Goal: Task Accomplishment & Management: Complete application form

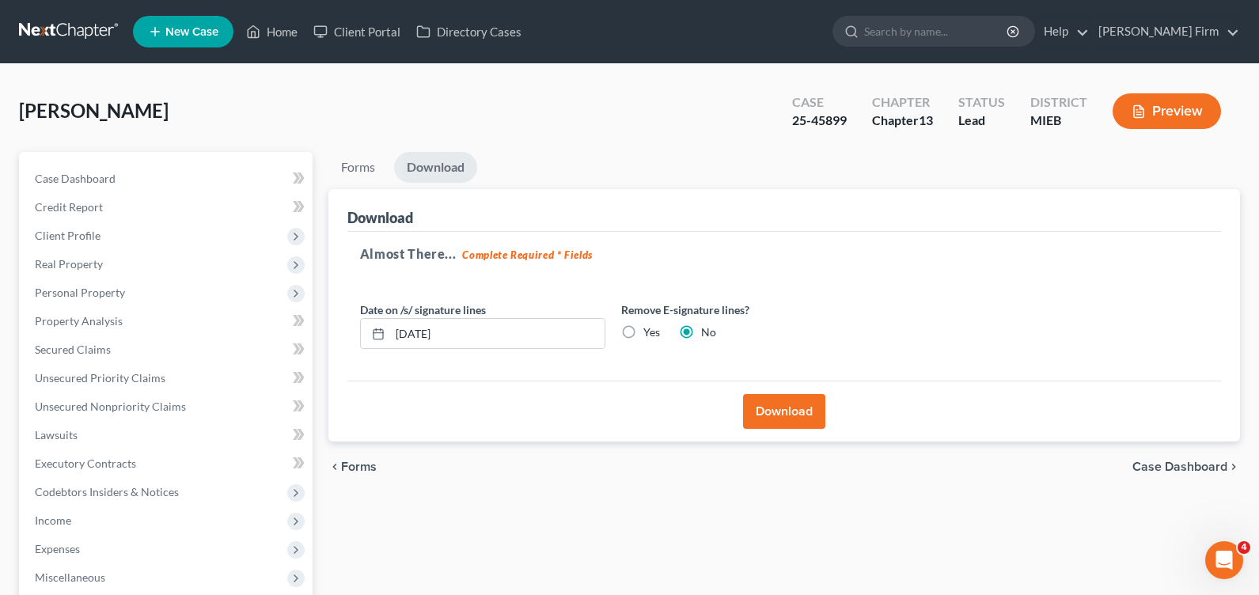
click at [78, 34] on link at bounding box center [69, 31] width 101 height 28
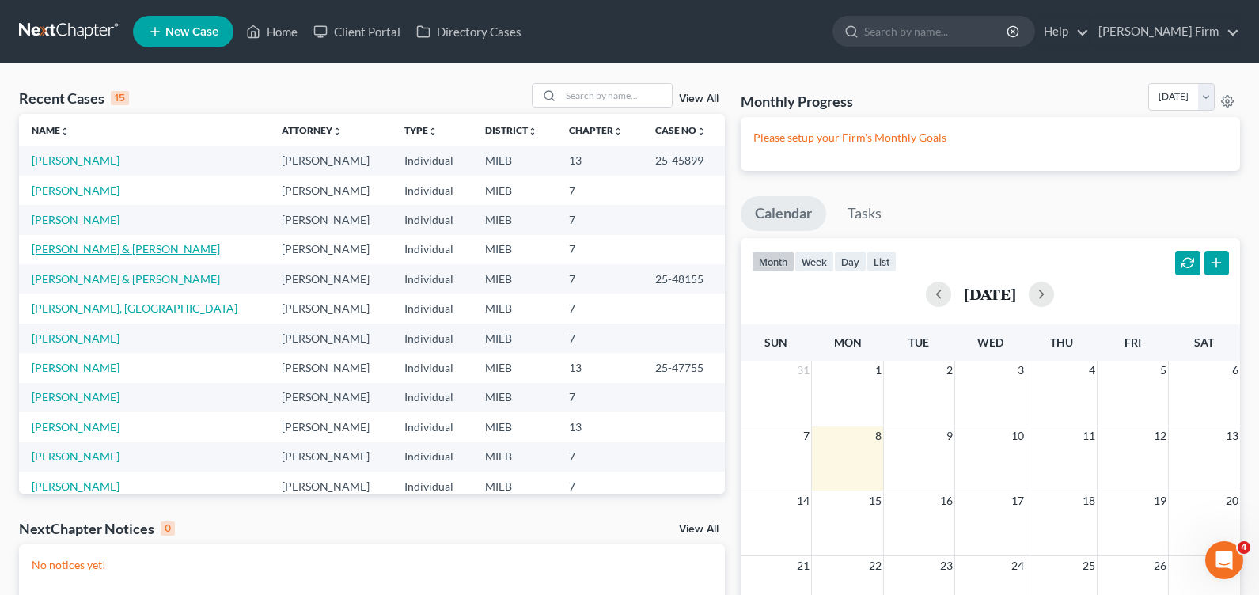
click at [74, 249] on link "Carroll, Jason & Nichole" at bounding box center [126, 248] width 188 height 13
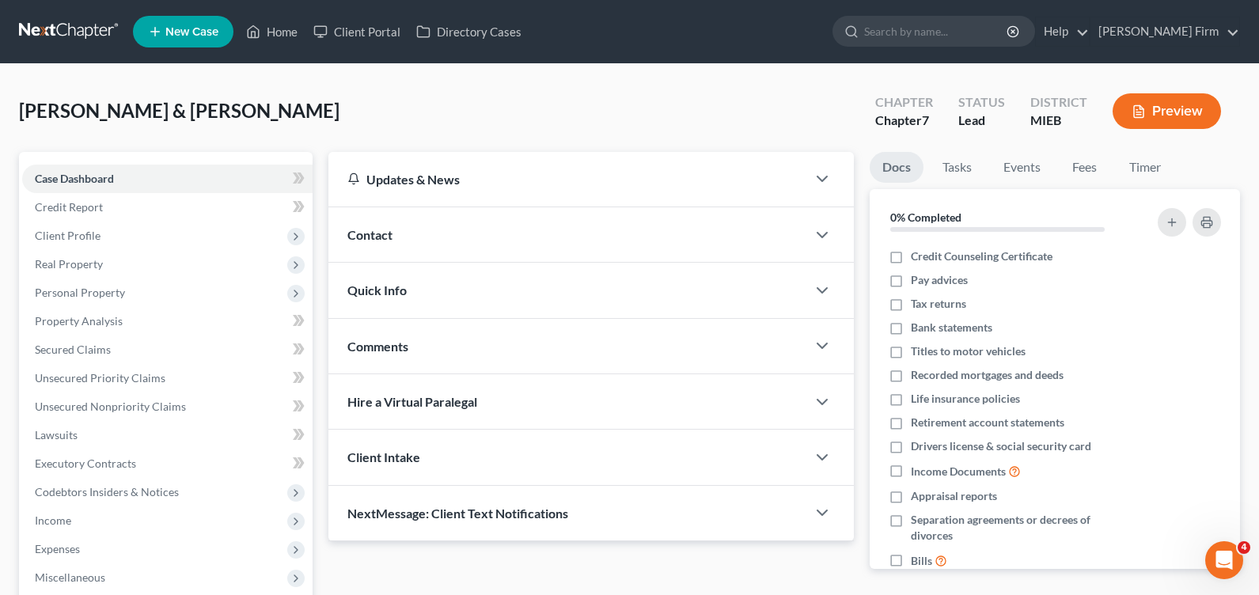
scroll to position [205, 0]
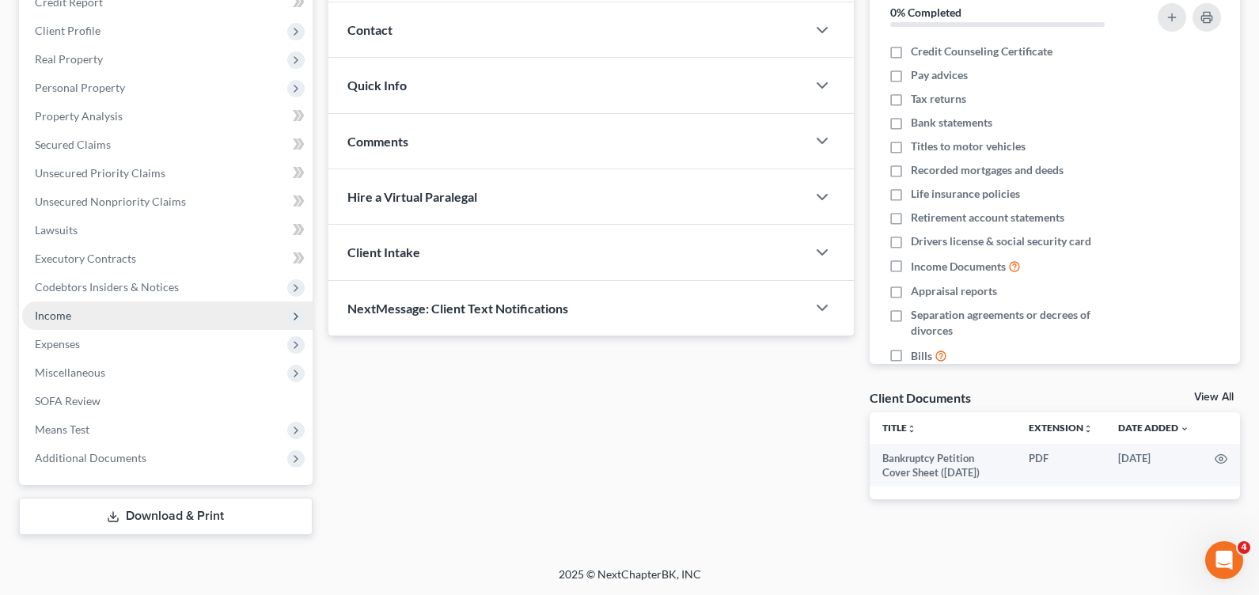
click at [93, 313] on span "Income" at bounding box center [167, 316] width 291 height 28
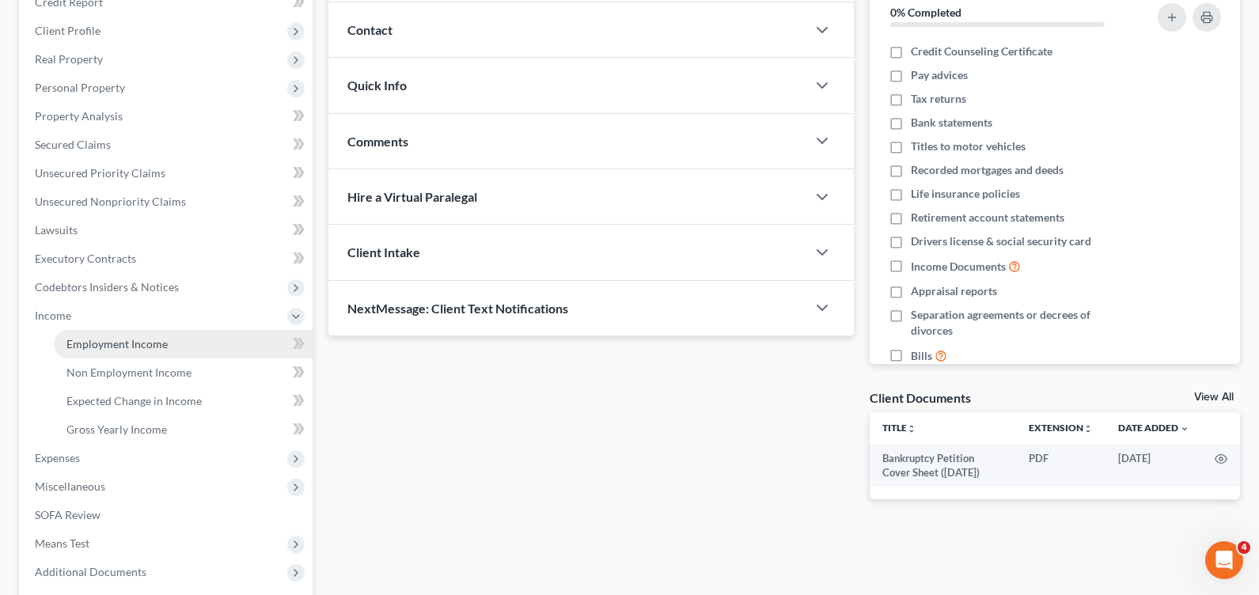
click at [96, 341] on span "Employment Income" at bounding box center [116, 343] width 101 height 13
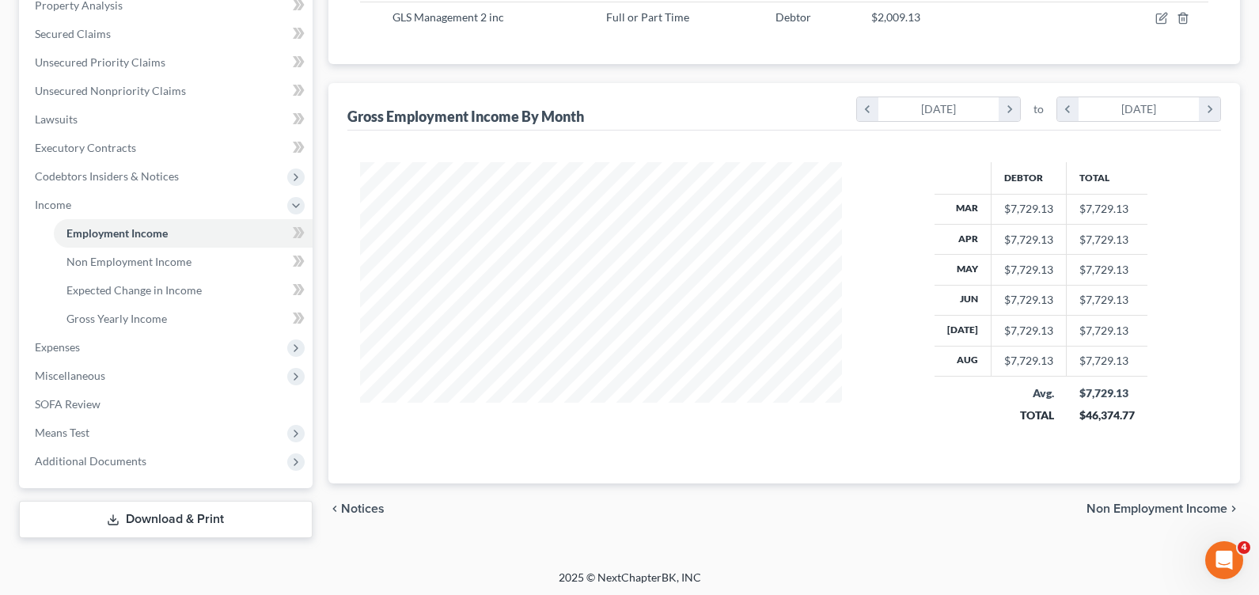
scroll to position [319, 0]
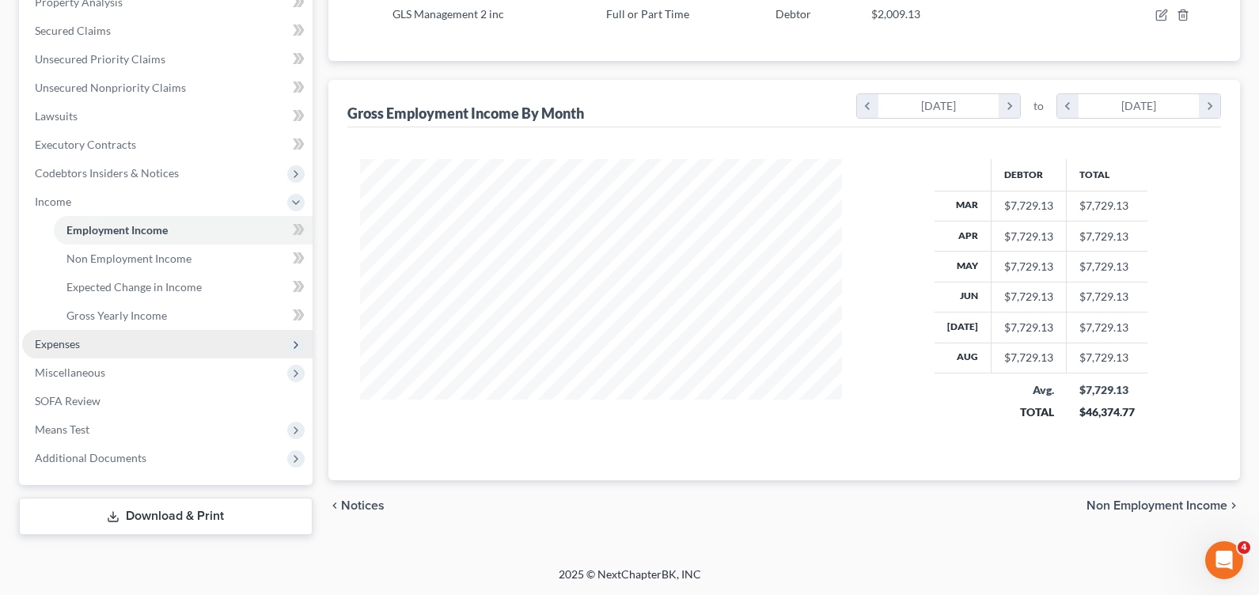
click at [110, 340] on span "Expenses" at bounding box center [167, 344] width 291 height 28
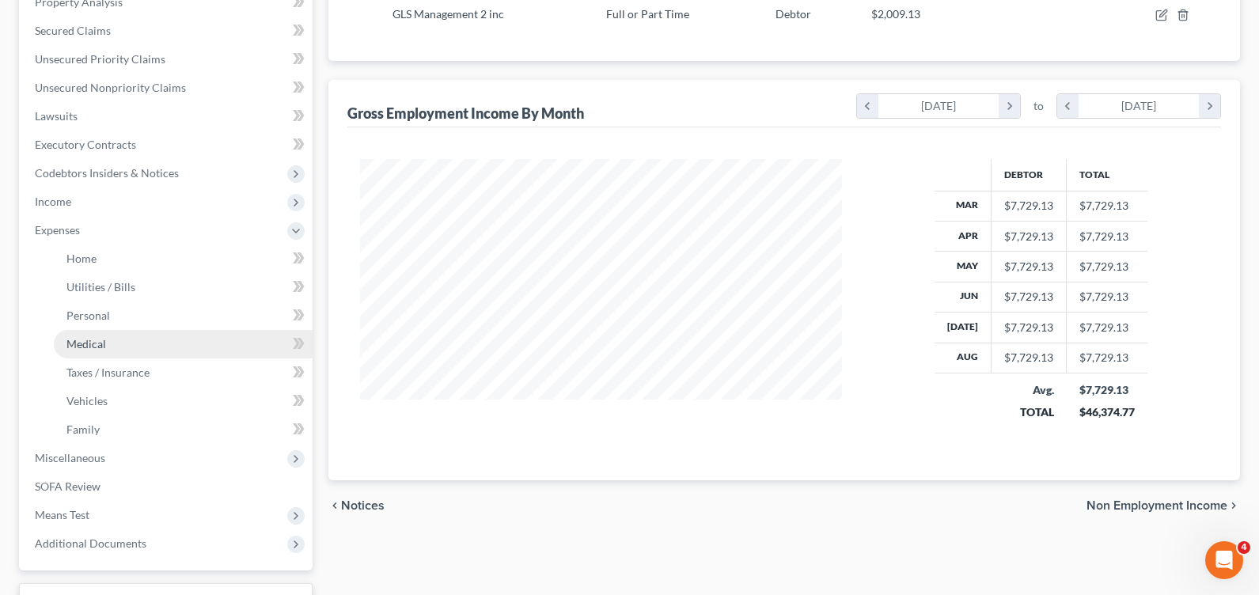
click at [111, 357] on link "Medical" at bounding box center [183, 344] width 259 height 28
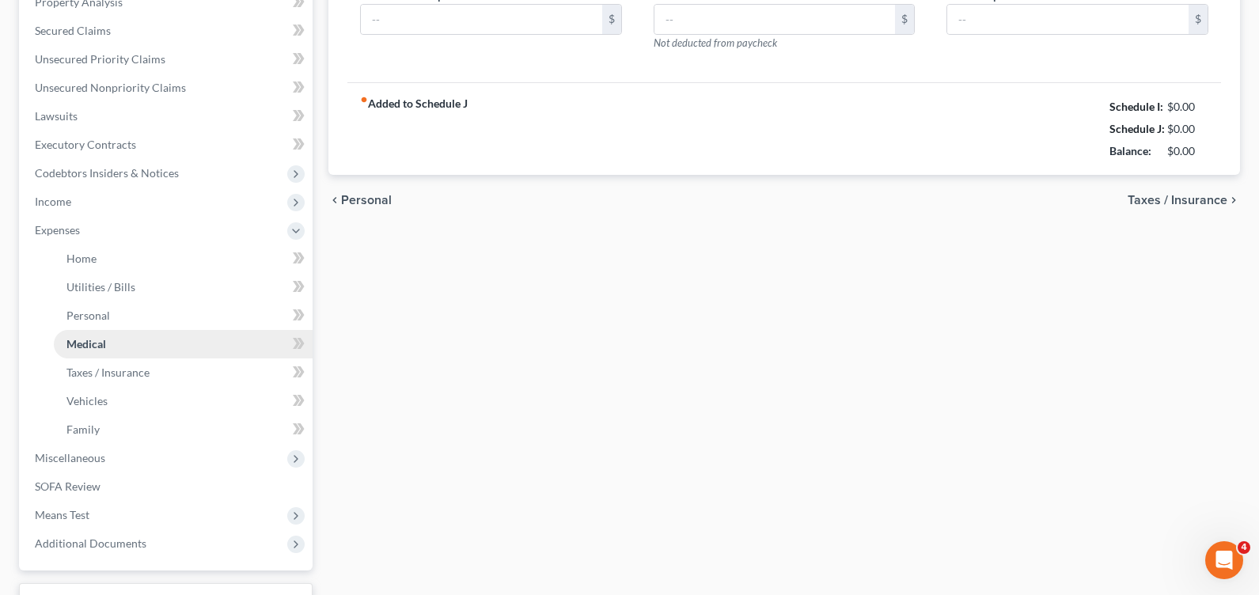
type input "70.00"
type input "0.00"
type input "30.00"
type input "0.00"
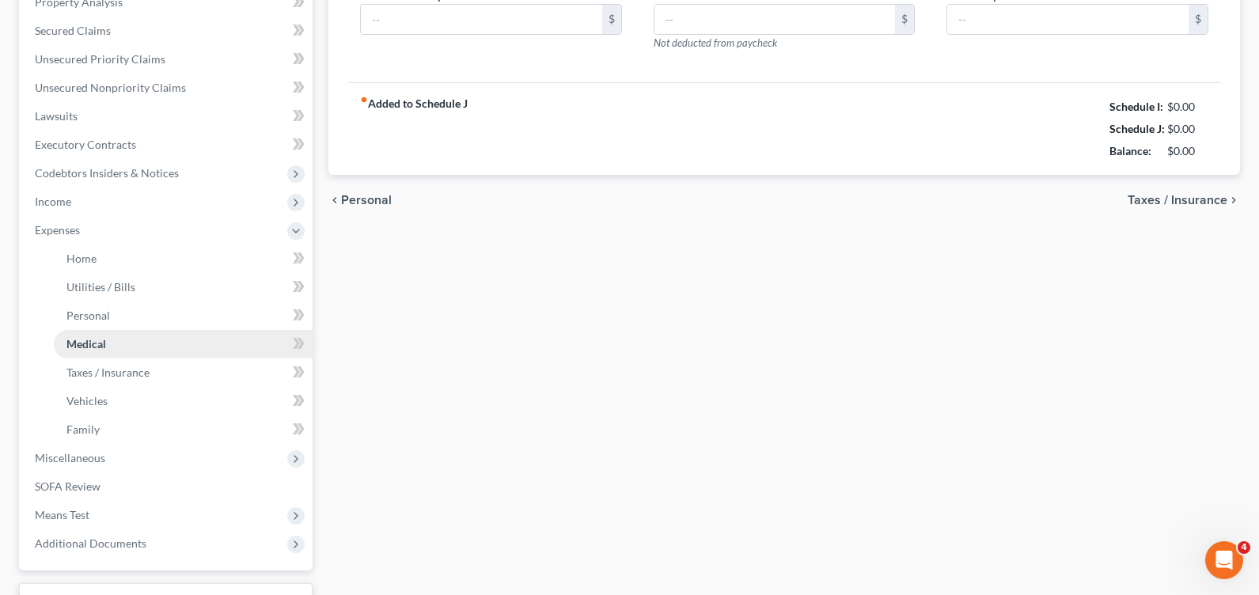
type input "0.00"
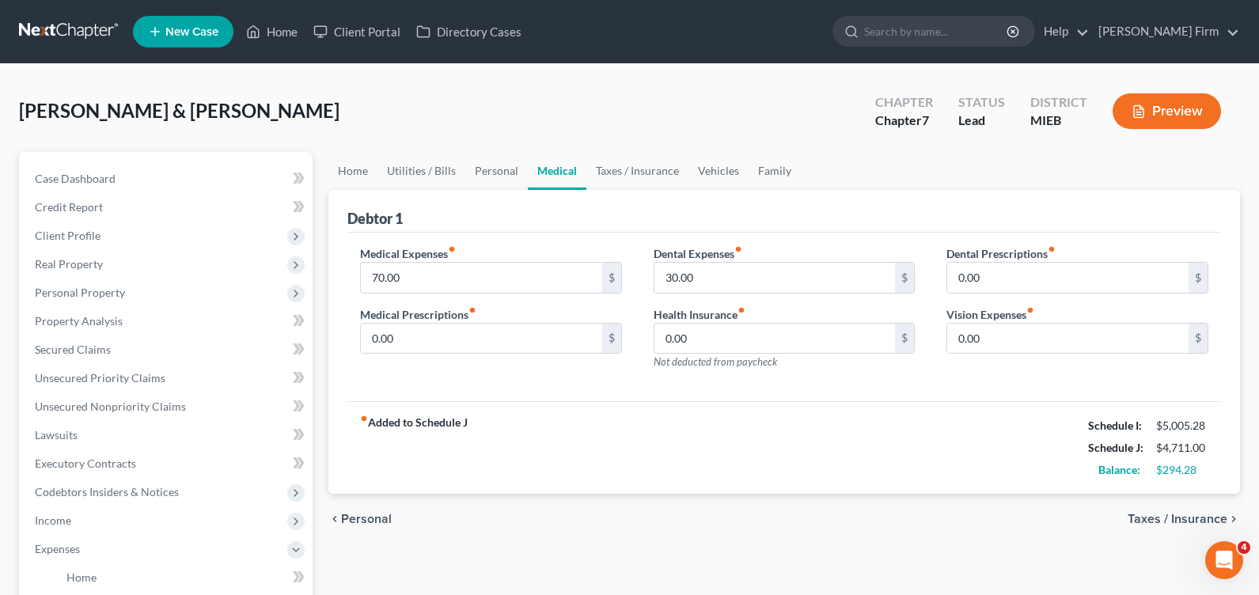
click at [380, 522] on span "Personal" at bounding box center [366, 519] width 51 height 13
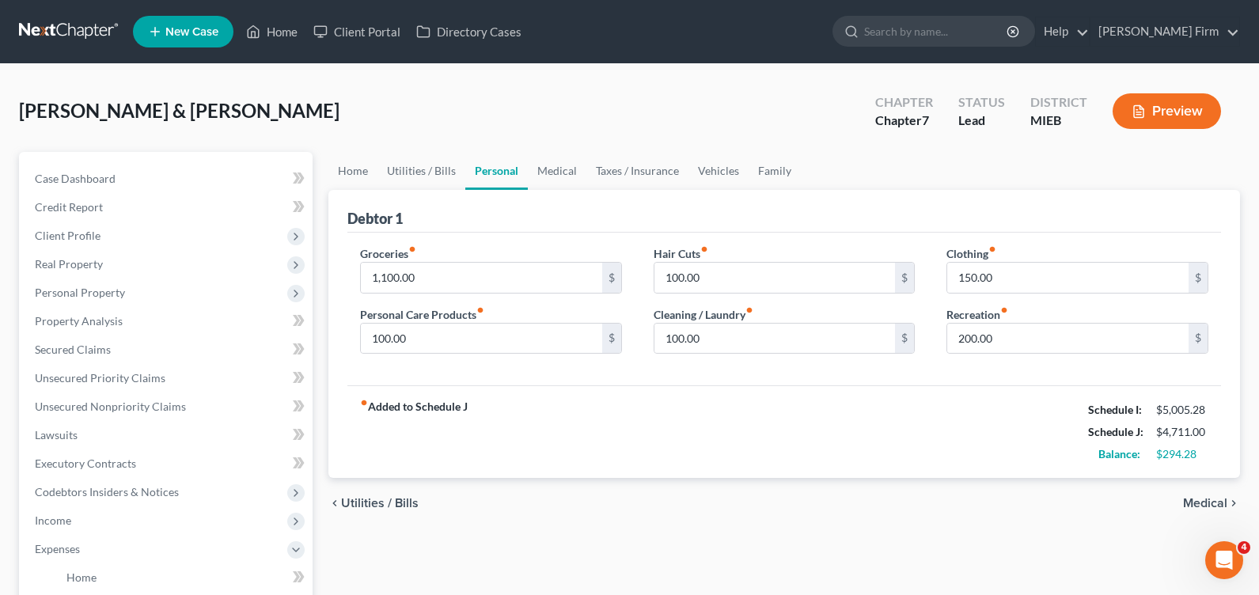
click at [380, 520] on div "chevron_left Utilities / Bills Medical chevron_right" at bounding box center [785, 503] width 912 height 51
click at [377, 512] on div "chevron_left Utilities / Bills Medical chevron_right" at bounding box center [785, 503] width 912 height 51
click at [374, 495] on div "chevron_left Utilities / Bills Medical chevron_right" at bounding box center [785, 503] width 912 height 51
click at [375, 504] on span "Utilities / Bills" at bounding box center [380, 503] width 78 height 13
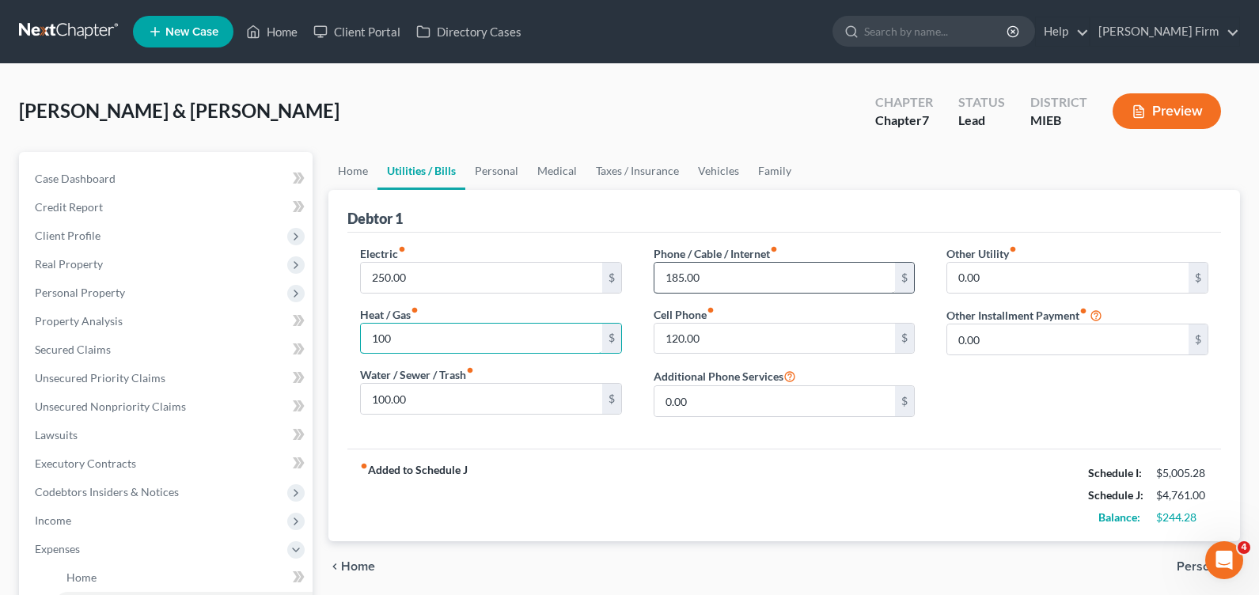
type input "100"
click at [743, 282] on input "185.00" at bounding box center [775, 278] width 241 height 30
drag, startPoint x: 743, startPoint y: 282, endPoint x: 648, endPoint y: 275, distance: 96.0
click at [648, 275] on div "Phone / Cable / Internet fiber_manual_record 185.00 $ Cell Phone fiber_manual_r…" at bounding box center [785, 337] width 294 height 184
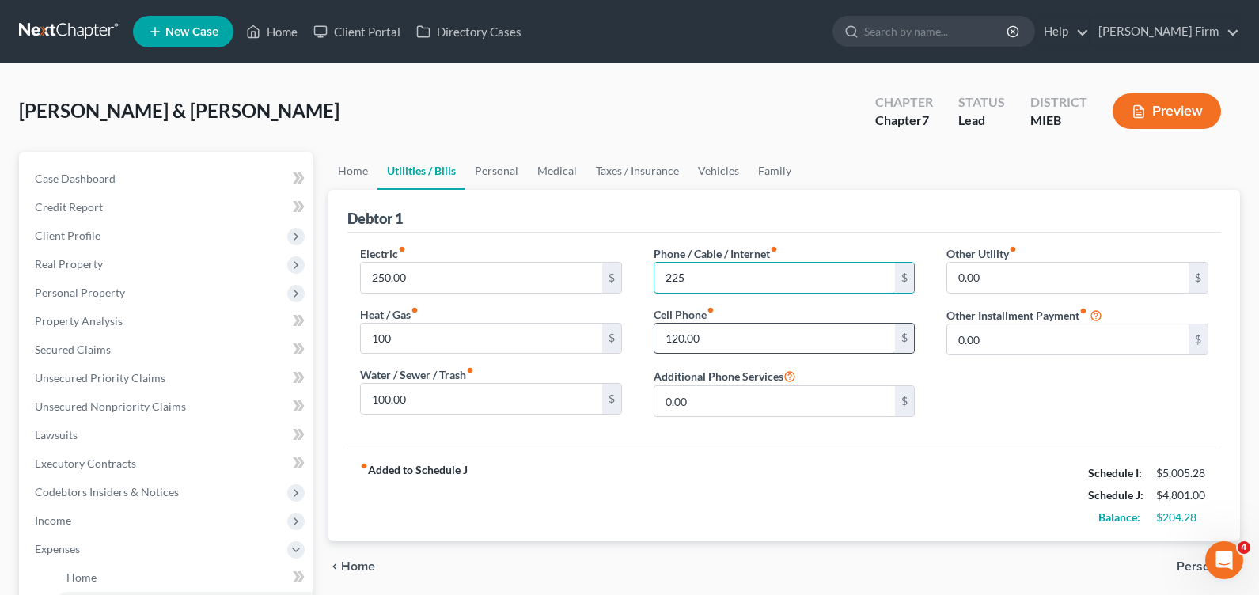
type input "225"
click at [712, 330] on input "120.00" at bounding box center [775, 339] width 241 height 30
type input "150"
click at [477, 412] on input "100.00" at bounding box center [481, 399] width 241 height 30
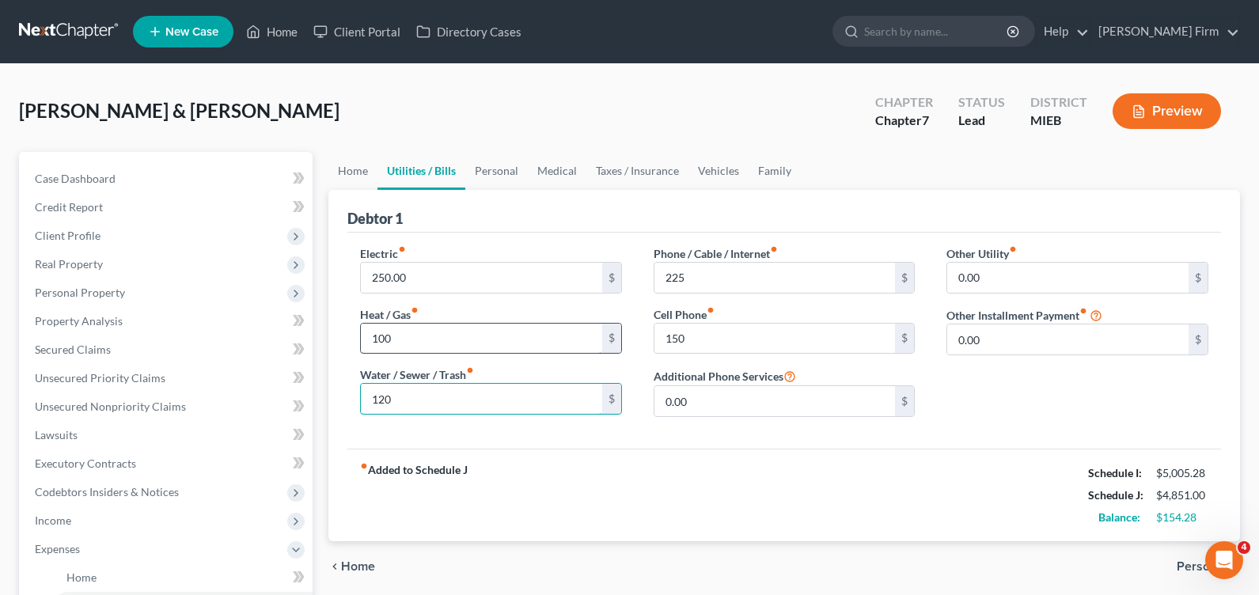
type input "120"
click at [409, 340] on input "100" at bounding box center [481, 339] width 241 height 30
click at [847, 462] on div "fiber_manual_record Added to Schedule J Schedule I: $5,005.28 Schedule J: $4,85…" at bounding box center [784, 495] width 874 height 93
click at [1186, 568] on span "Personal" at bounding box center [1202, 566] width 51 height 13
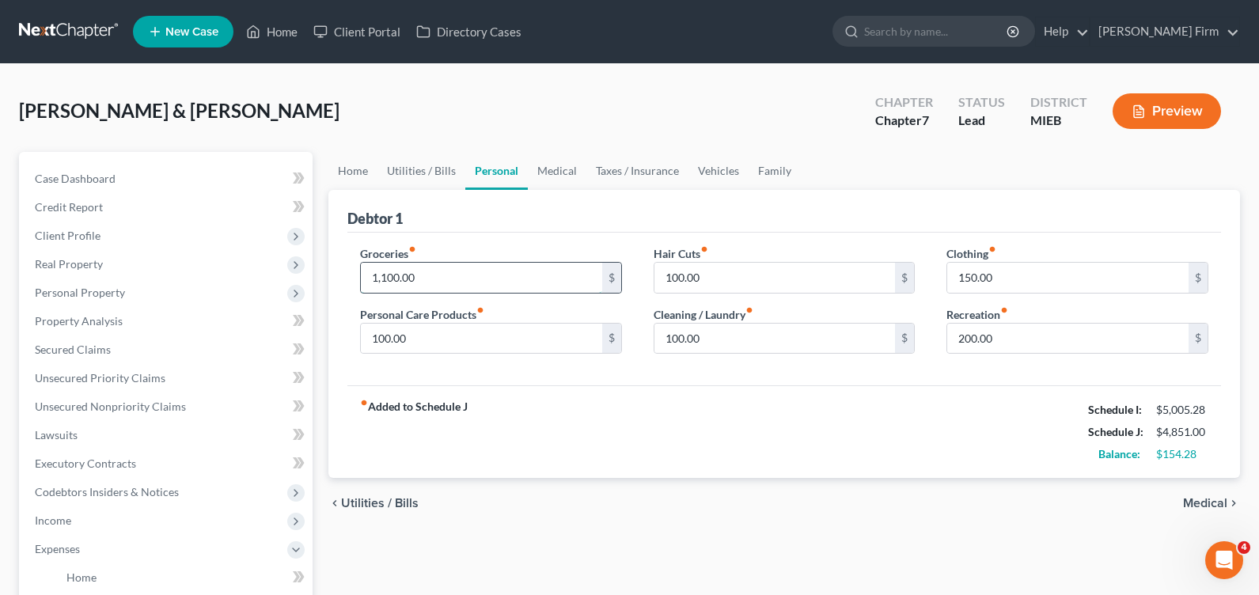
click at [565, 289] on input "1,100.00" at bounding box center [481, 278] width 241 height 30
type input "1,200"
click at [550, 332] on input "100.00" at bounding box center [481, 339] width 241 height 30
type input "150"
click at [665, 394] on div "fiber_manual_record Added to Schedule J Schedule I: $5,005.28 Schedule J: $5,00…" at bounding box center [784, 431] width 874 height 93
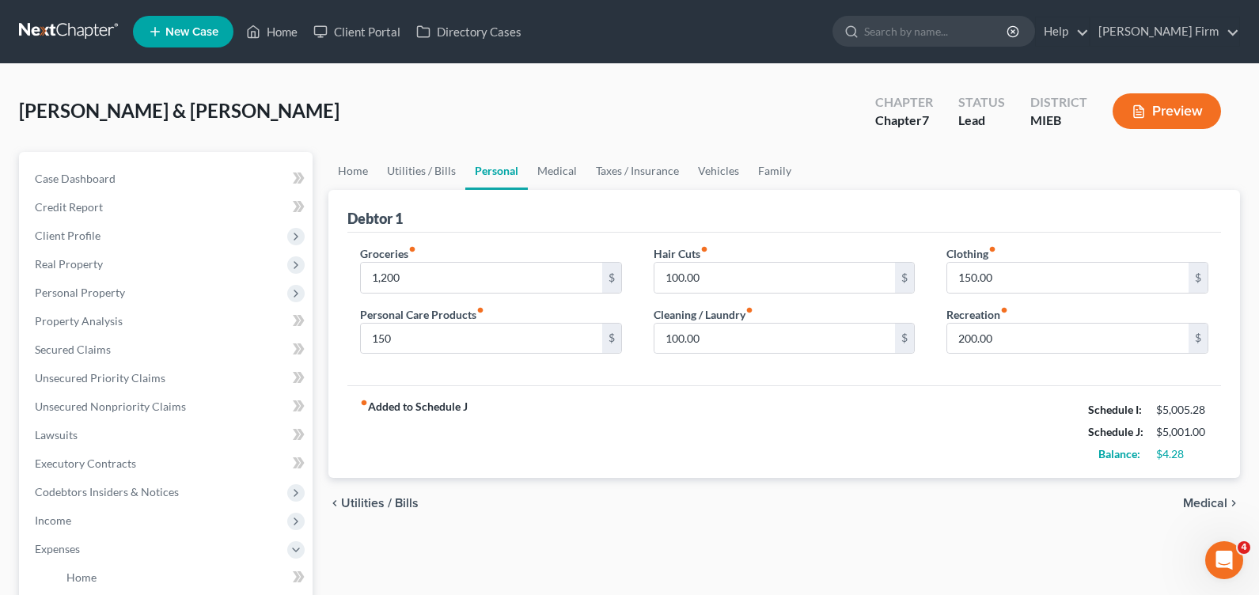
click at [1225, 507] on span "Medical" at bounding box center [1205, 503] width 44 height 13
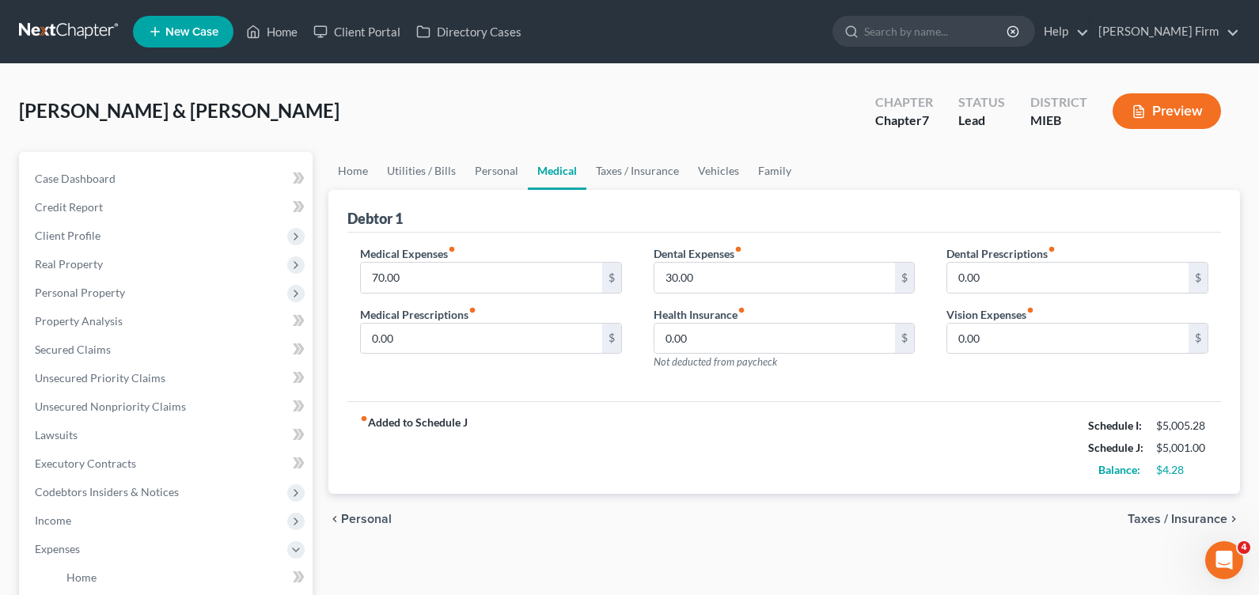
click at [1220, 524] on span "Taxes / Insurance" at bounding box center [1178, 519] width 100 height 13
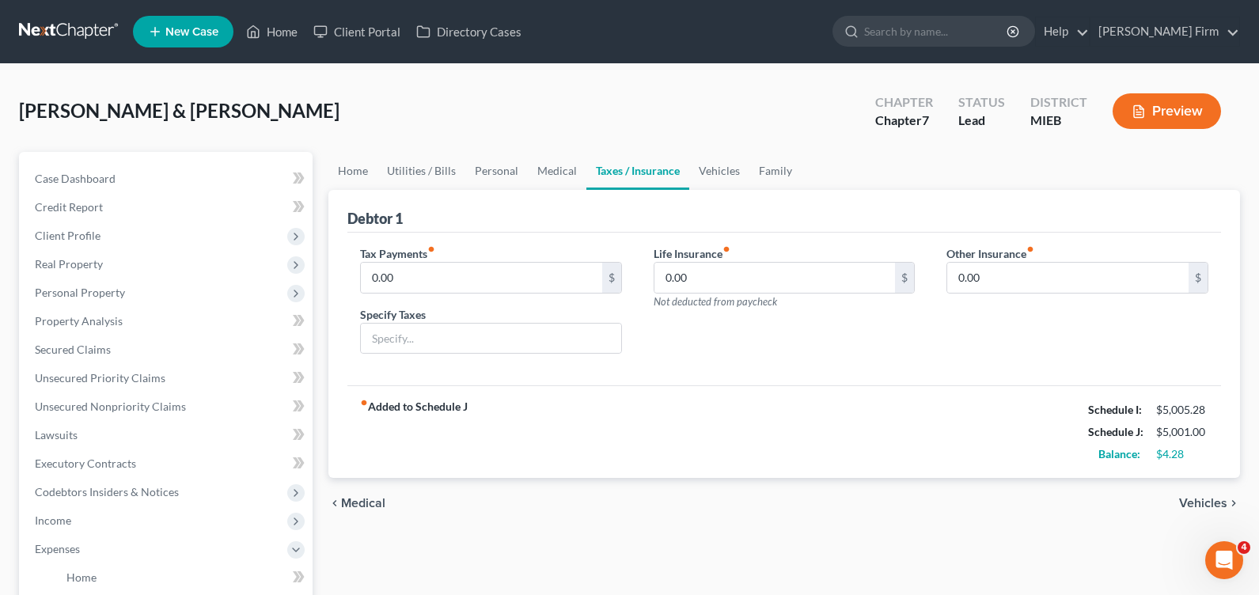
click at [1204, 499] on span "Vehicles" at bounding box center [1203, 503] width 48 height 13
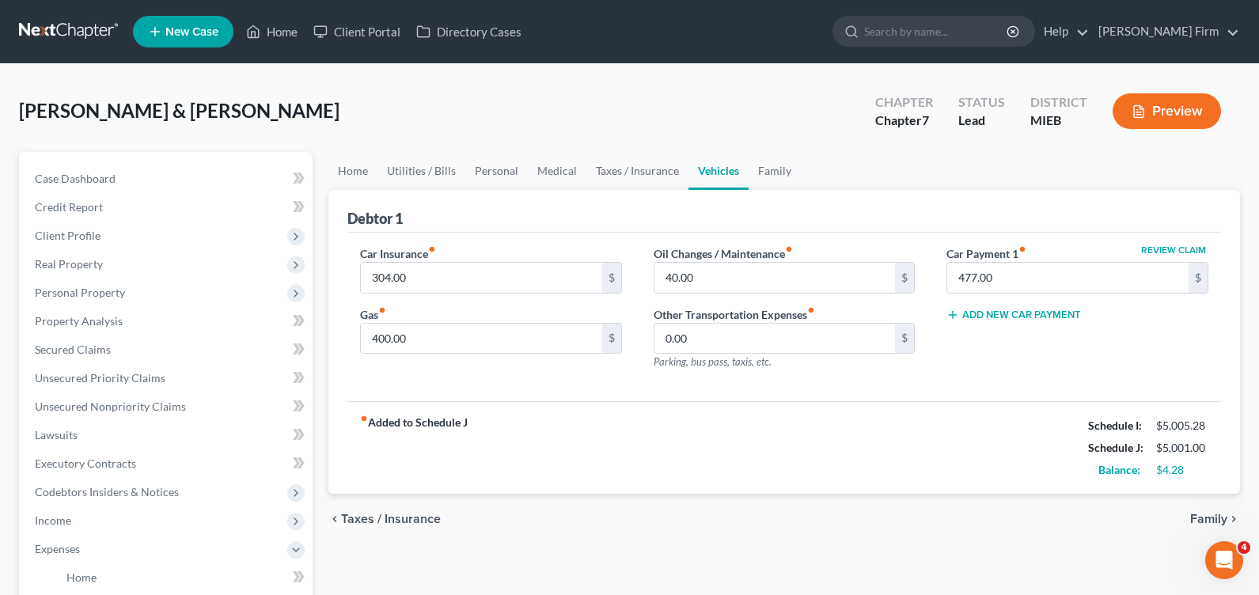
click at [1204, 511] on div "chevron_left Taxes / Insurance Family chevron_right" at bounding box center [785, 519] width 912 height 51
click at [1205, 517] on span "Family" at bounding box center [1209, 519] width 37 height 13
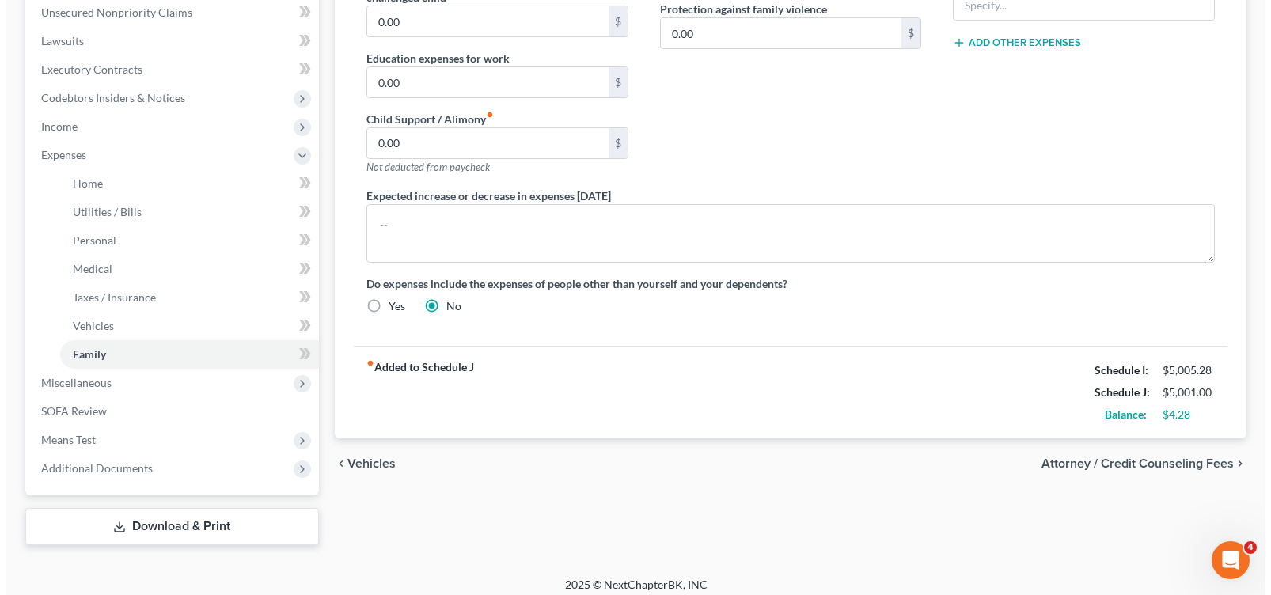
scroll to position [404, 0]
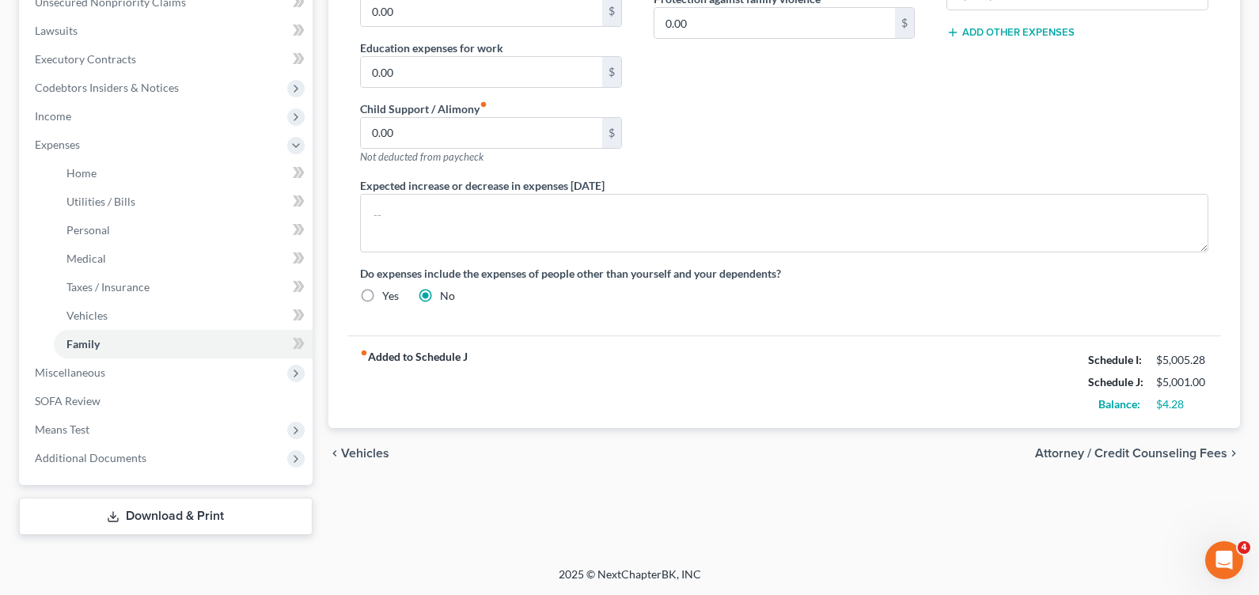
click at [149, 511] on link "Download & Print" at bounding box center [166, 516] width 294 height 37
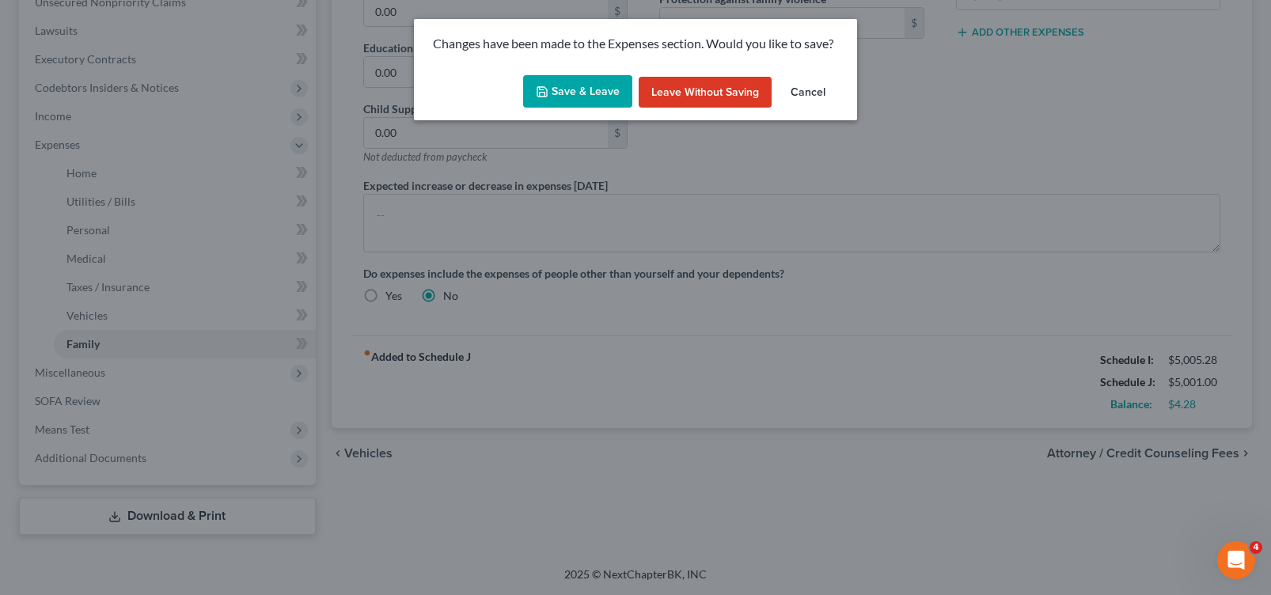
click at [591, 90] on button "Save & Leave" at bounding box center [577, 91] width 109 height 33
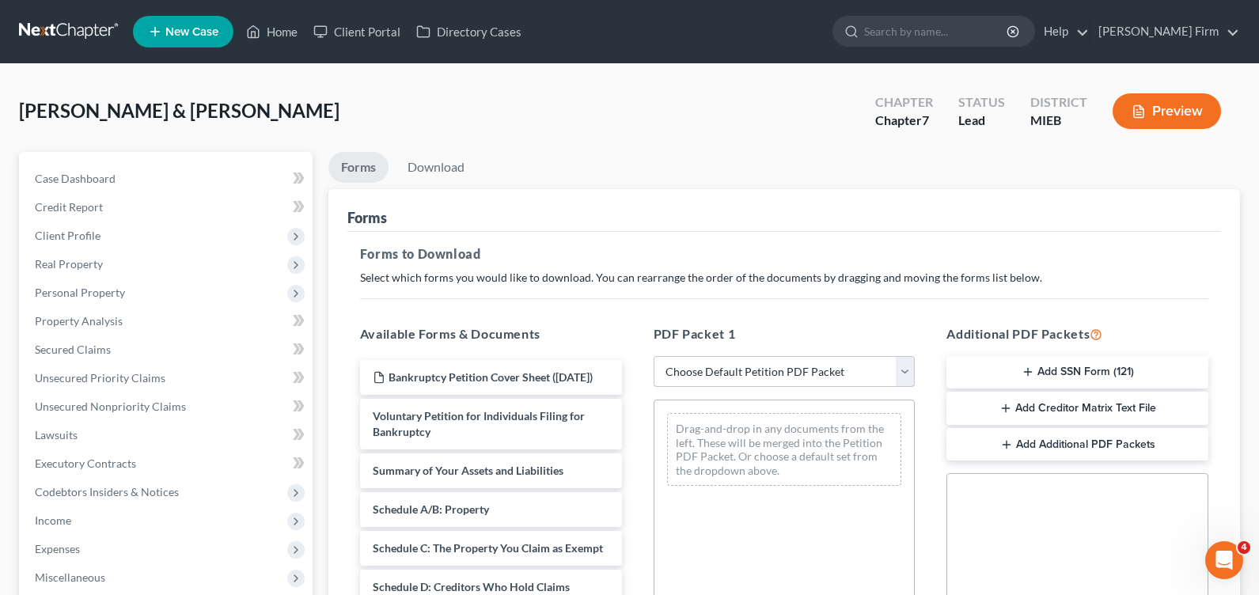
click at [715, 364] on select "Choose Default Petition PDF Packet Complete Bankruptcy Petition (all forms and …" at bounding box center [785, 372] width 262 height 32
select select "0"
click at [654, 356] on select "Choose Default Petition PDF Packet Complete Bankruptcy Petition (all forms and …" at bounding box center [785, 372] width 262 height 32
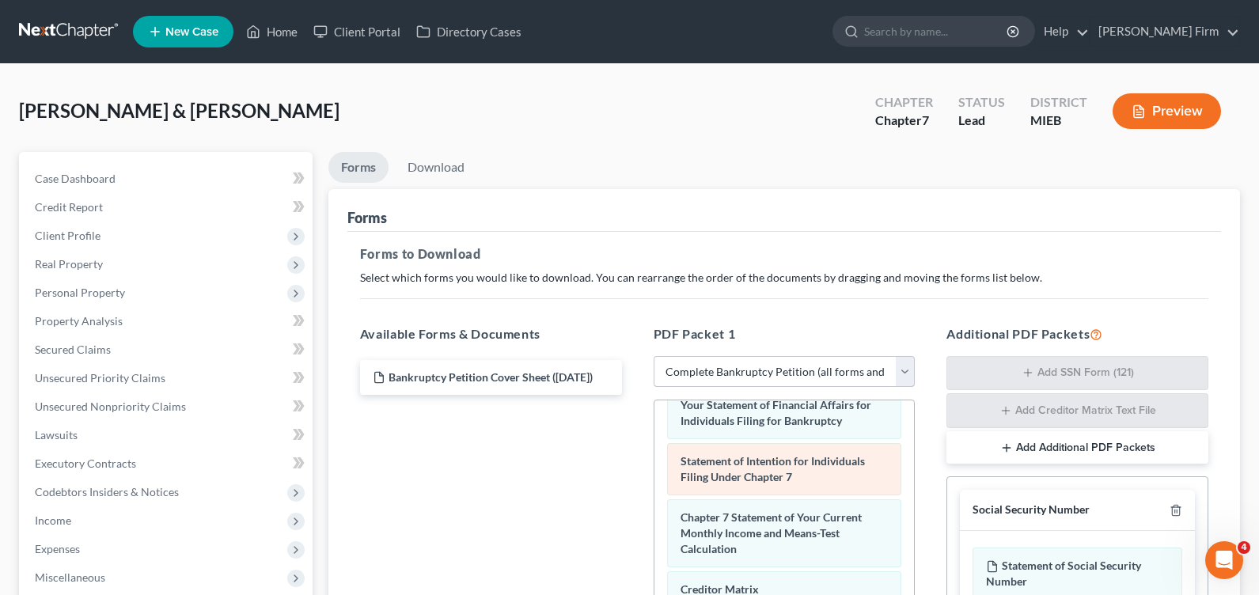
scroll to position [79, 0]
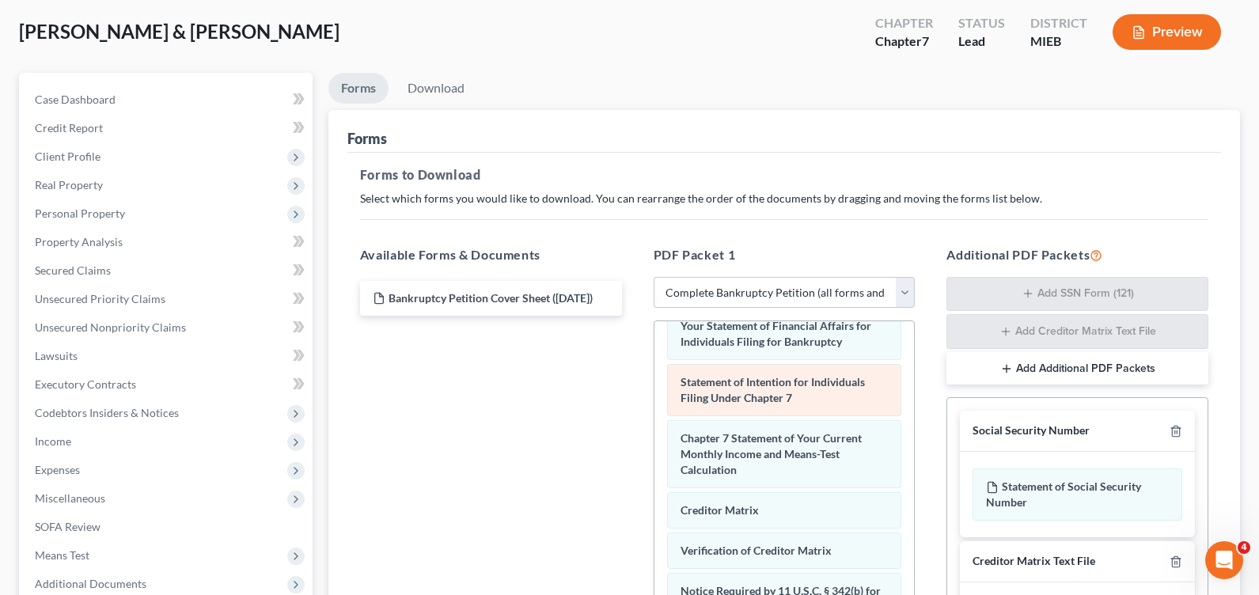
click at [793, 403] on div "Statement of Intention for Individuals Filing Under Chapter 7" at bounding box center [784, 390] width 235 height 52
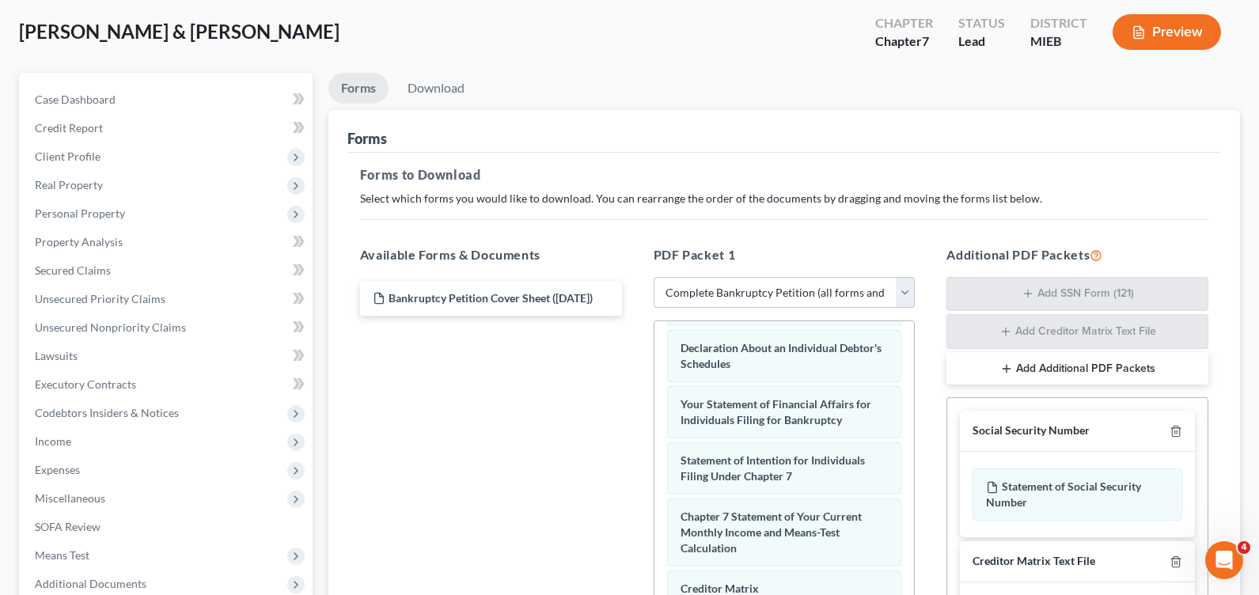
scroll to position [486, 0]
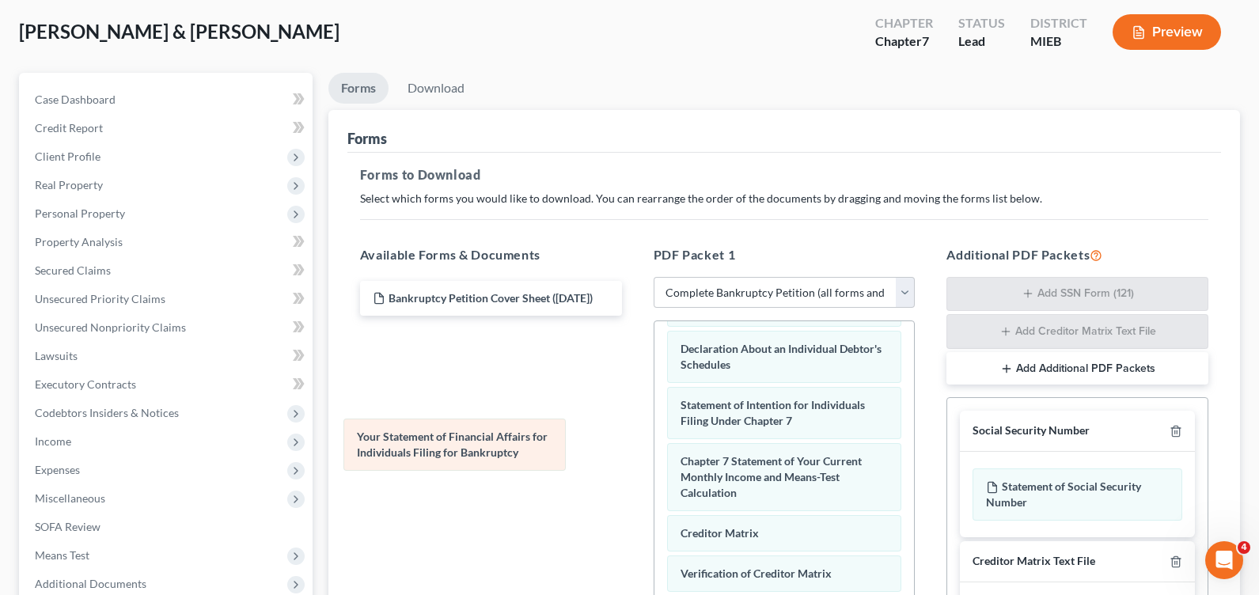
drag, startPoint x: 796, startPoint y: 418, endPoint x: 472, endPoint y: 450, distance: 325.3
click at [655, 450] on div "Your Statement of Financial Affairs for Individuals Filing for Bankruptcy Volun…" at bounding box center [785, 306] width 260 height 943
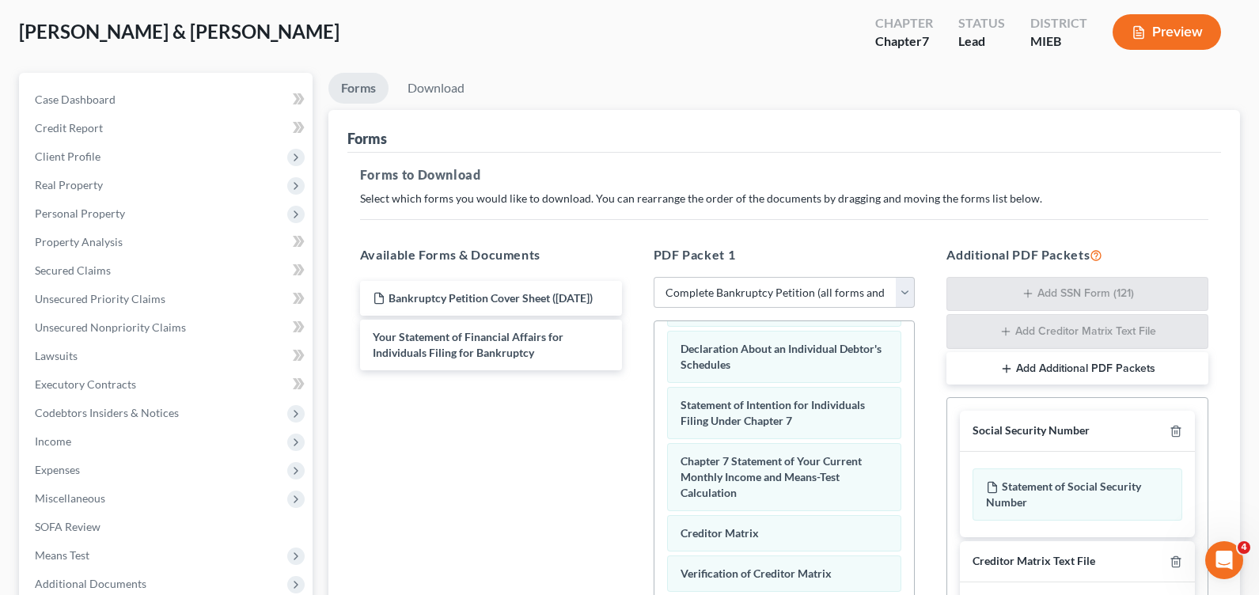
click at [1104, 370] on button "Add Additional PDF Packets" at bounding box center [1078, 368] width 262 height 33
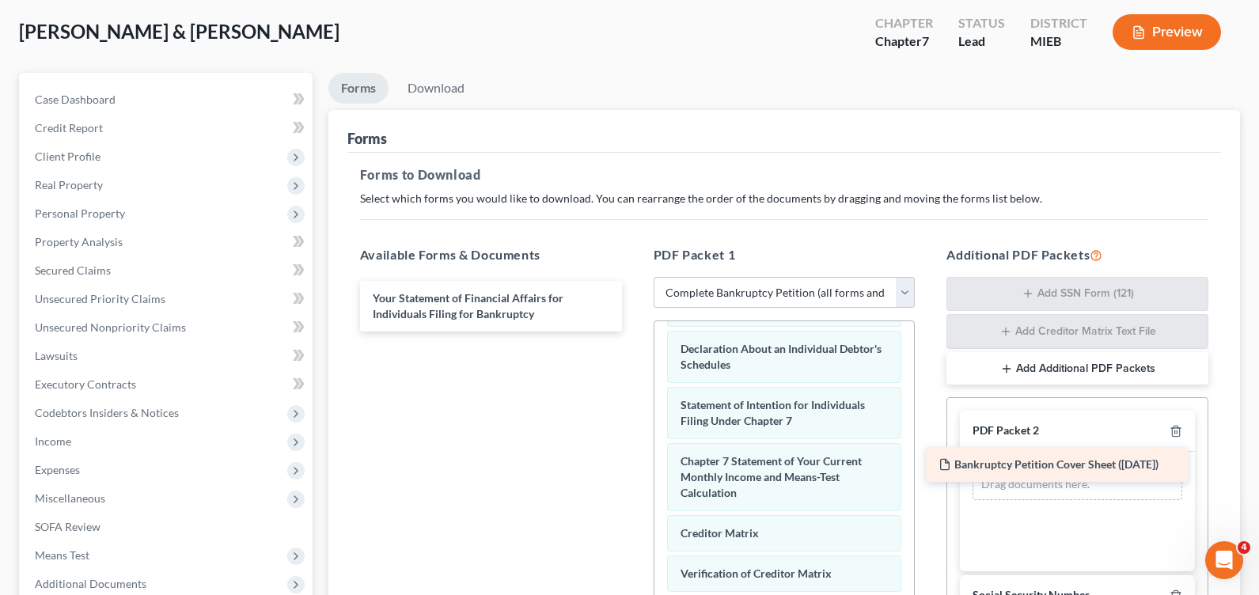
drag, startPoint x: 566, startPoint y: 303, endPoint x: 1132, endPoint y: 469, distance: 589.9
click at [635, 332] on div "Bankruptcy Petition Cover Sheet (09/05/2025) Bankruptcy Petition Cover Sheet (0…" at bounding box center [490, 306] width 287 height 51
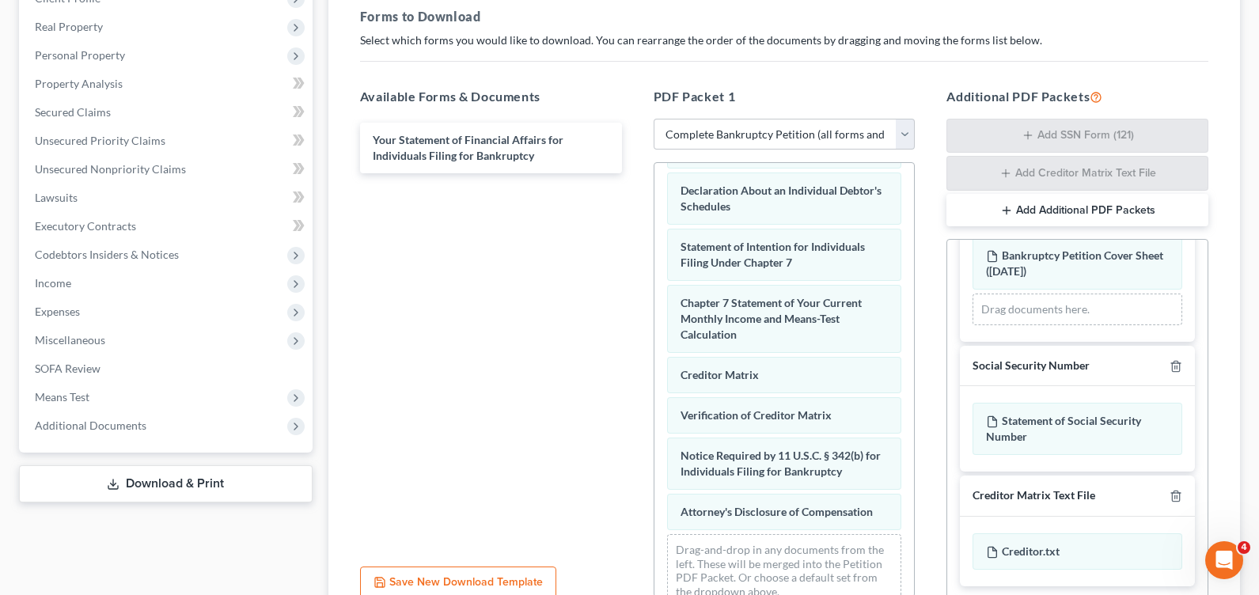
scroll to position [317, 0]
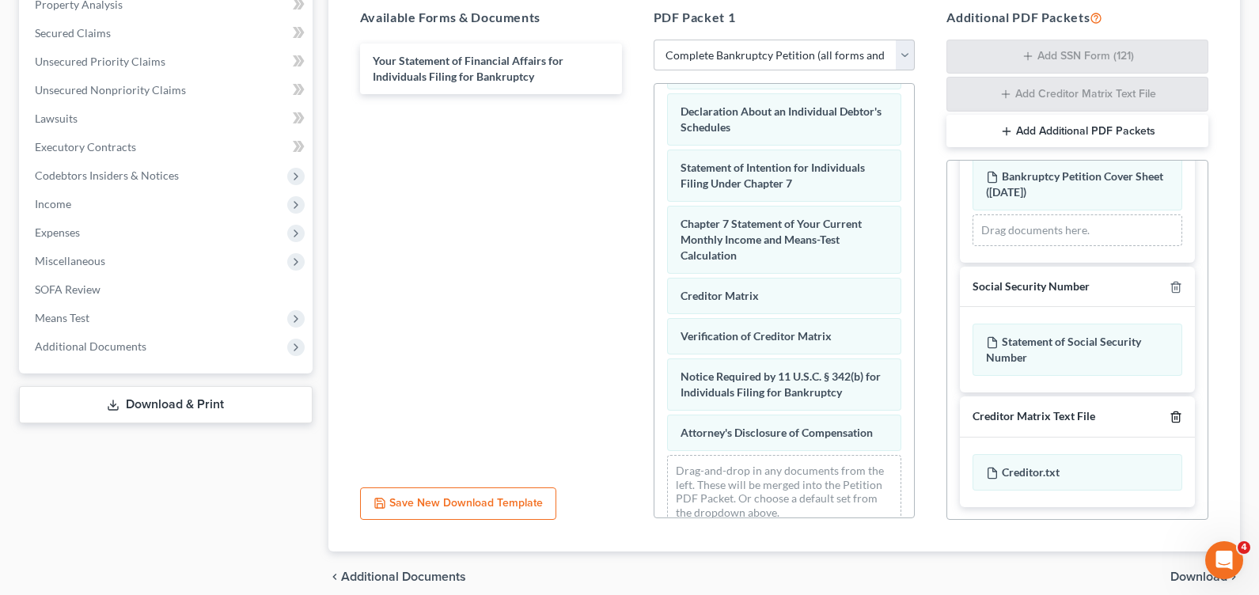
click at [1170, 421] on icon "button" at bounding box center [1176, 417] width 13 height 13
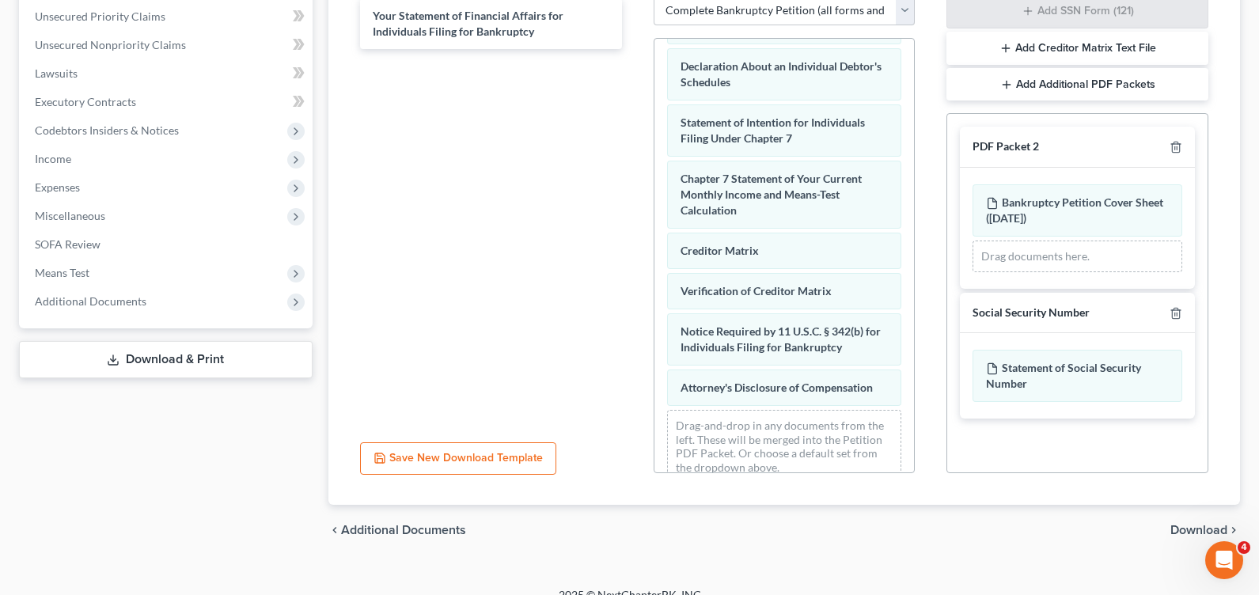
scroll to position [382, 0]
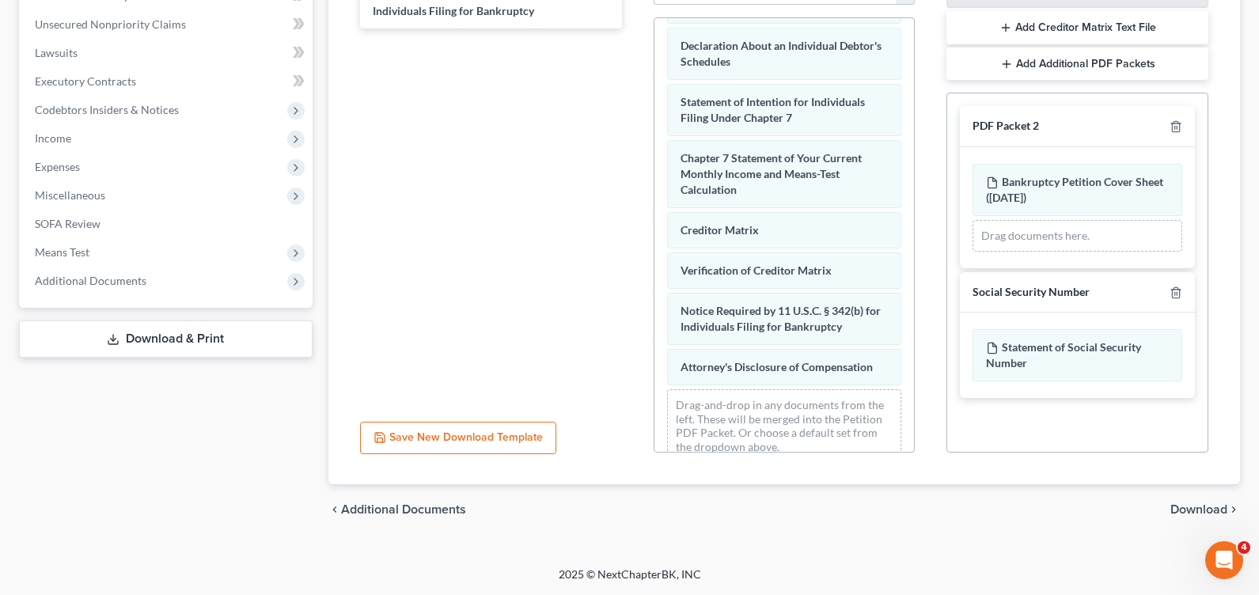
click at [1180, 503] on span "Download" at bounding box center [1199, 509] width 57 height 13
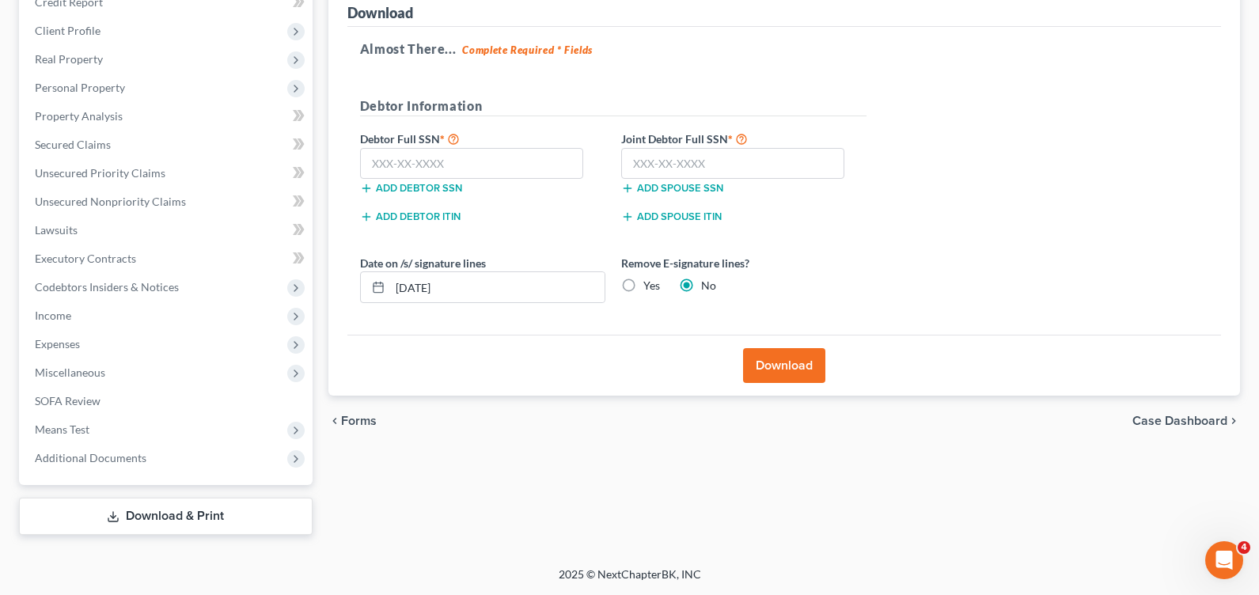
scroll to position [205, 0]
click at [503, 166] on input "text" at bounding box center [472, 164] width 224 height 32
click at [677, 161] on input "text" at bounding box center [733, 164] width 224 height 32
paste input "349-82-5403"
type input "349-82-5403"
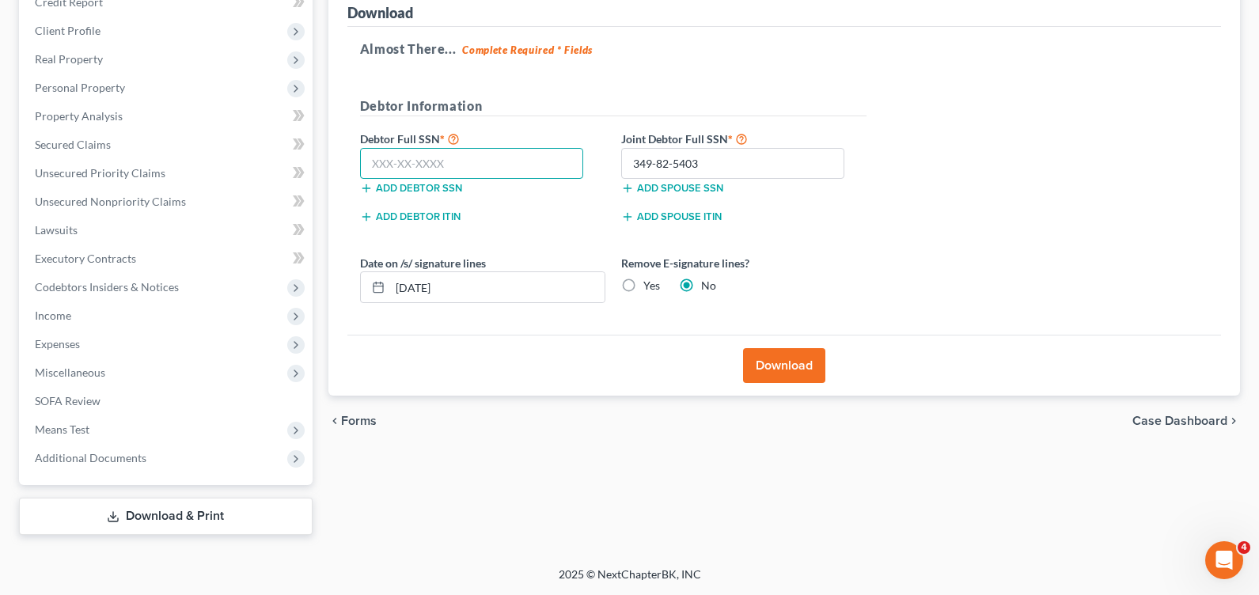
click at [468, 172] on input "text" at bounding box center [472, 164] width 224 height 32
paste input "368-17-4847"
type input "368-17-4847"
click at [791, 366] on button "Download" at bounding box center [784, 365] width 82 height 35
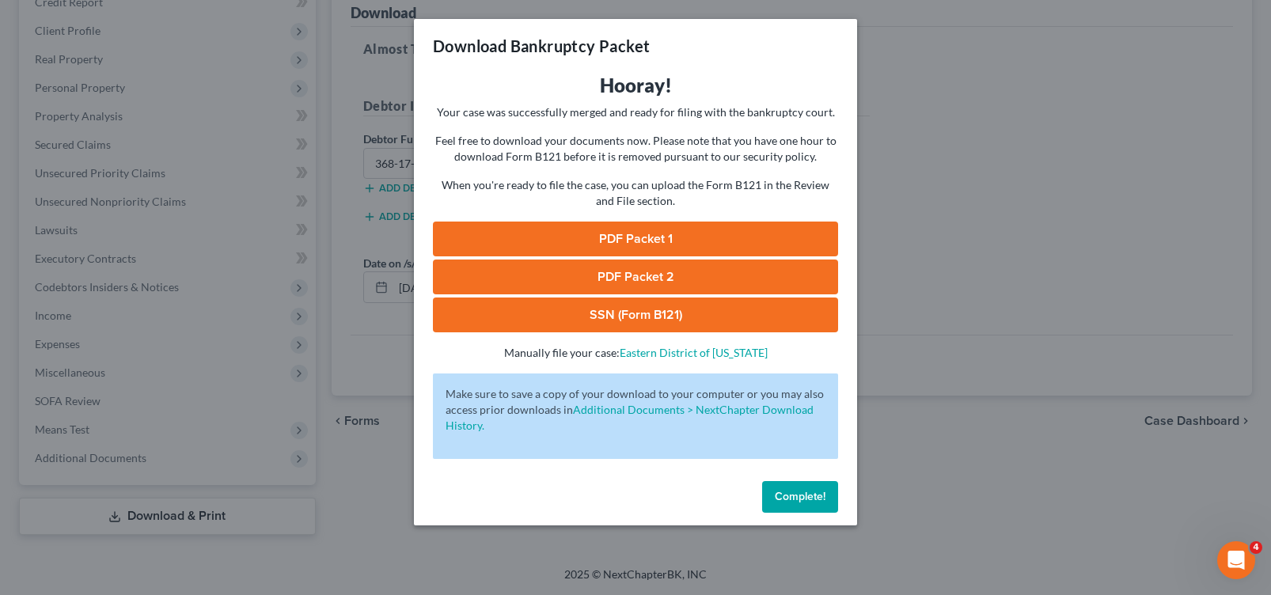
click at [653, 256] on div "PDF Packet 1 PDF Packet 2 SSN (Form B121) -" at bounding box center [635, 277] width 405 height 111
click at [650, 248] on link "PDF Packet 1" at bounding box center [635, 239] width 405 height 35
click at [727, 281] on link "PDF Packet 2" at bounding box center [635, 277] width 405 height 35
click at [639, 319] on link "SSN (Form B121)" at bounding box center [635, 315] width 405 height 35
click at [775, 492] on span "Complete!" at bounding box center [800, 496] width 51 height 13
